Goal: Task Accomplishment & Management: Use online tool/utility

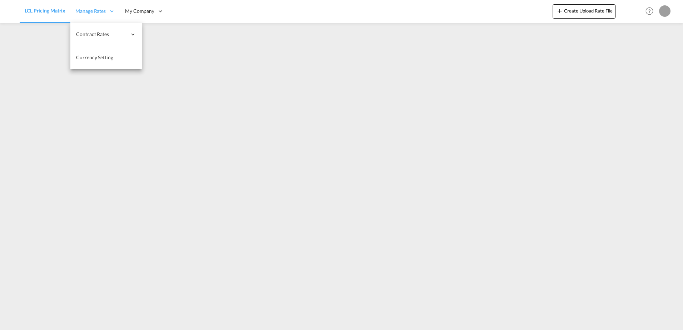
click at [91, 14] on span "Manage Rates" at bounding box center [90, 11] width 30 height 7
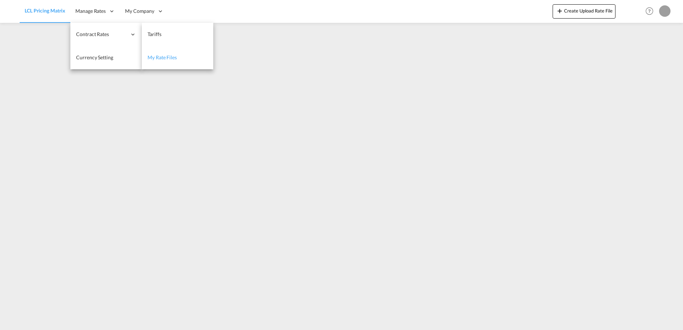
click at [153, 61] on link "My Rate Files" at bounding box center [177, 57] width 71 height 23
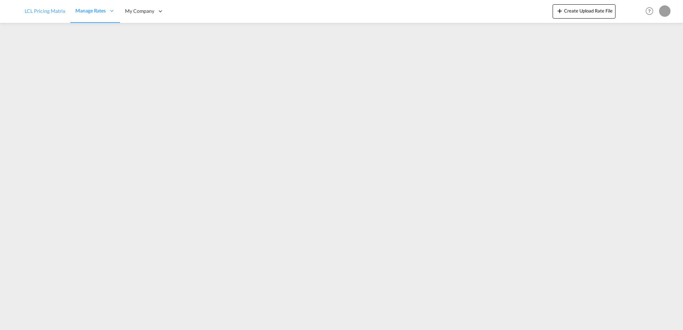
click at [46, 13] on span "LCL Pricing Matrix" at bounding box center [45, 11] width 41 height 6
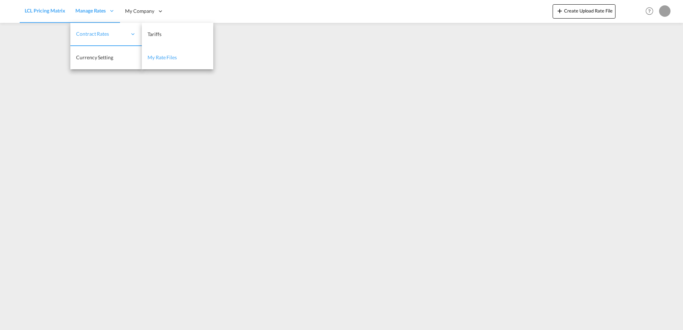
click at [157, 56] on span "My Rate Files" at bounding box center [162, 57] width 29 height 6
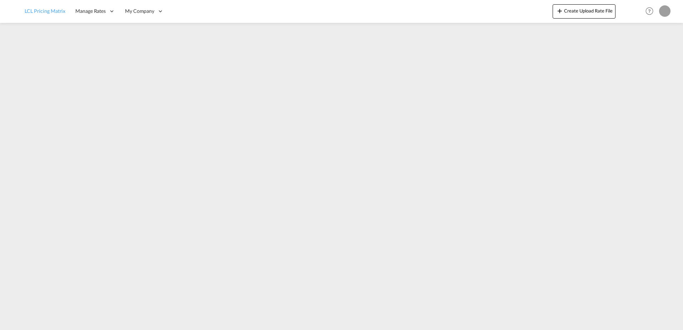
click at [45, 11] on span "LCL Pricing Matrix" at bounding box center [45, 11] width 41 height 6
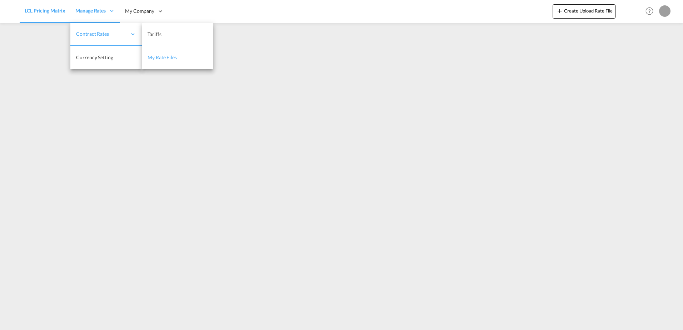
click at [152, 51] on link "My Rate Files" at bounding box center [177, 57] width 71 height 23
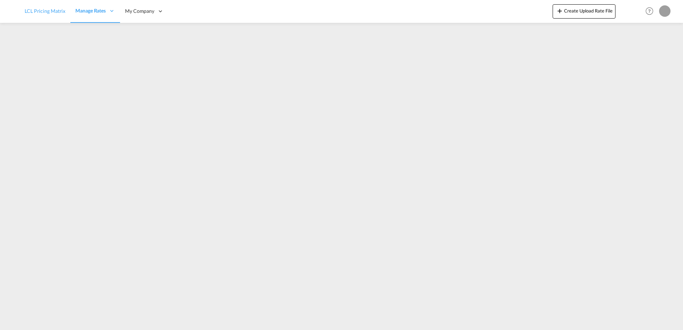
click at [62, 17] on link "LCL Pricing Matrix" at bounding box center [45, 11] width 51 height 23
